Goal: Task Accomplishment & Management: Manage account settings

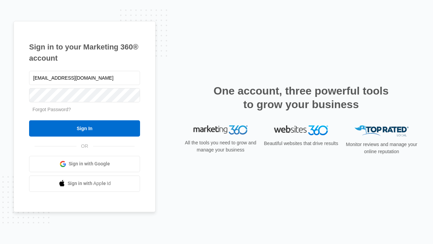
type input "dankie614@gmail.com"
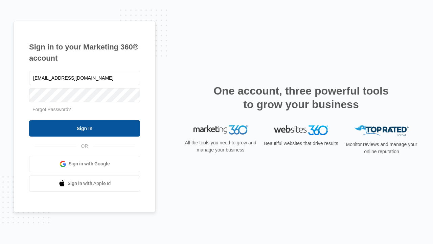
click at [85, 128] on input "Sign In" at bounding box center [84, 128] width 111 height 16
